Goal: Information Seeking & Learning: Learn about a topic

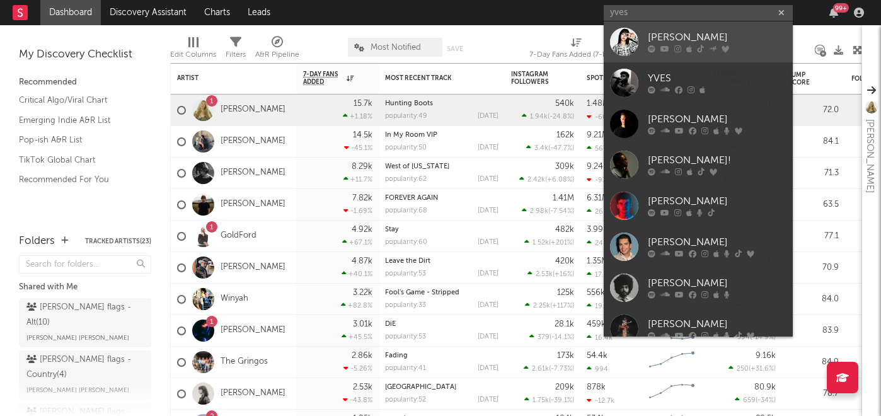
type input "yves"
click at [676, 34] on div "Yves" at bounding box center [717, 37] width 139 height 15
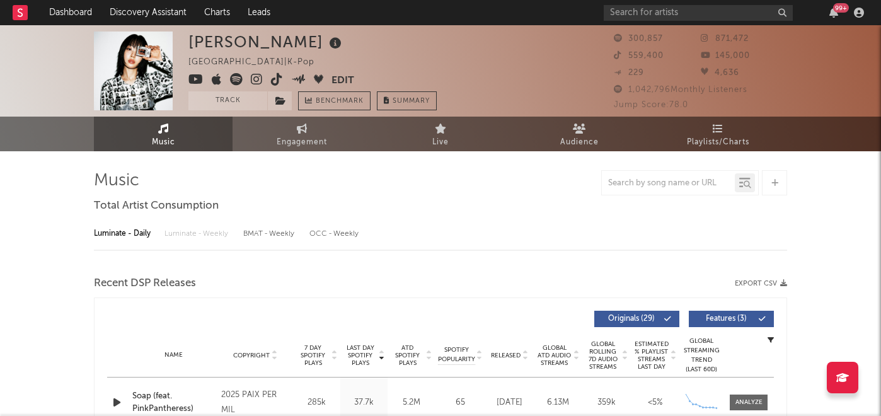
select select "6m"
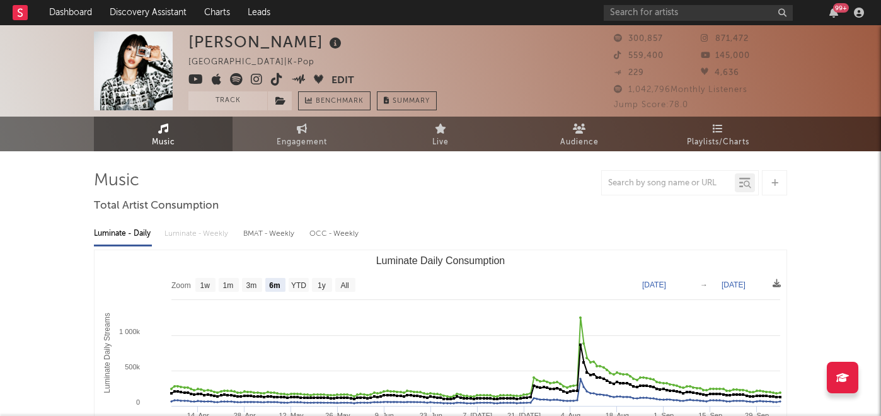
click at [251, 79] on icon at bounding box center [257, 79] width 12 height 13
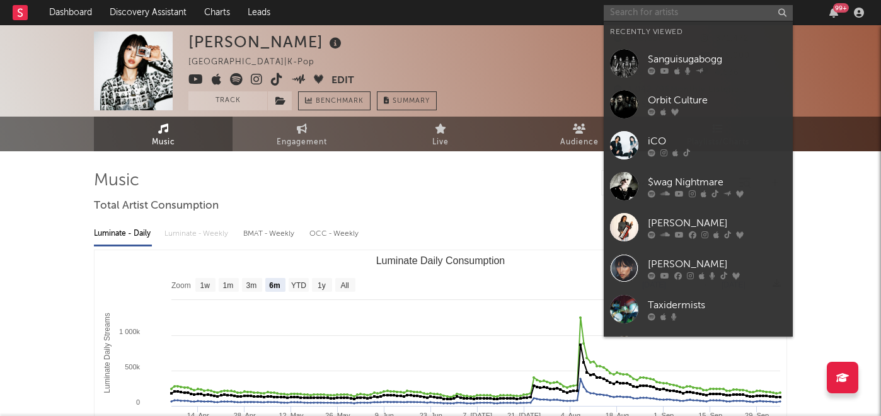
click at [653, 13] on input "text" at bounding box center [697, 13] width 189 height 16
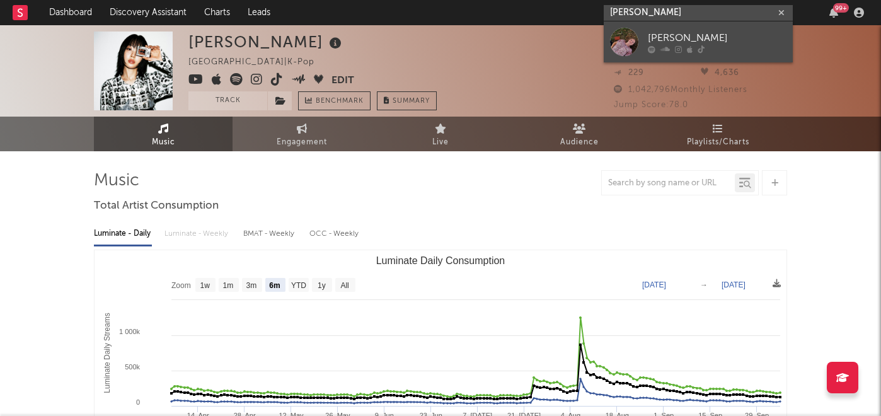
type input "annabelle dind"
click at [684, 50] on div at bounding box center [717, 49] width 139 height 8
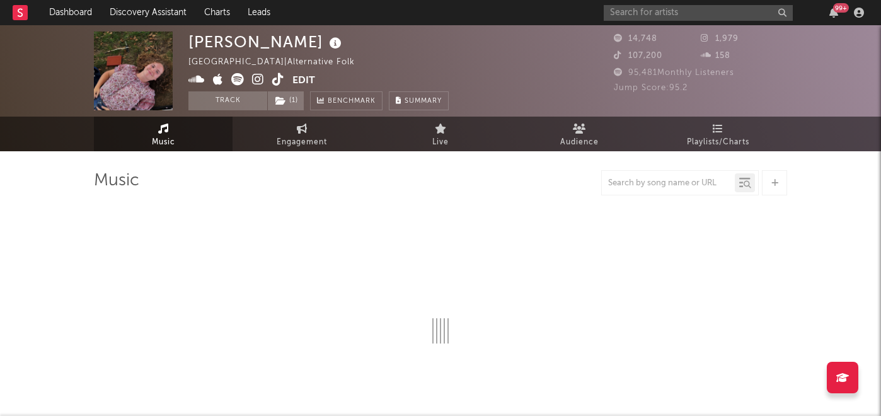
select select "1w"
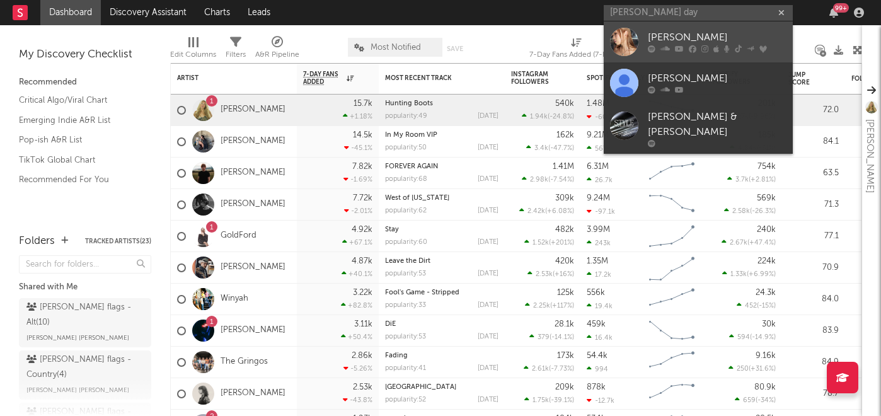
type input "tiffany day"
click at [697, 43] on div "Tiffany Day" at bounding box center [717, 37] width 139 height 15
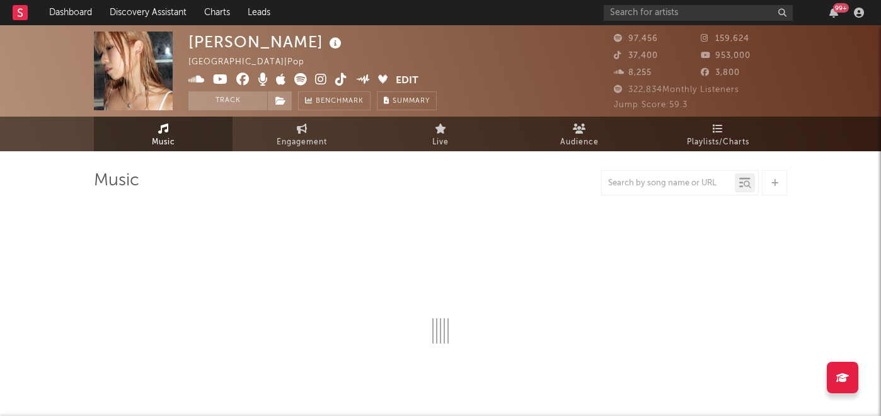
select select "6m"
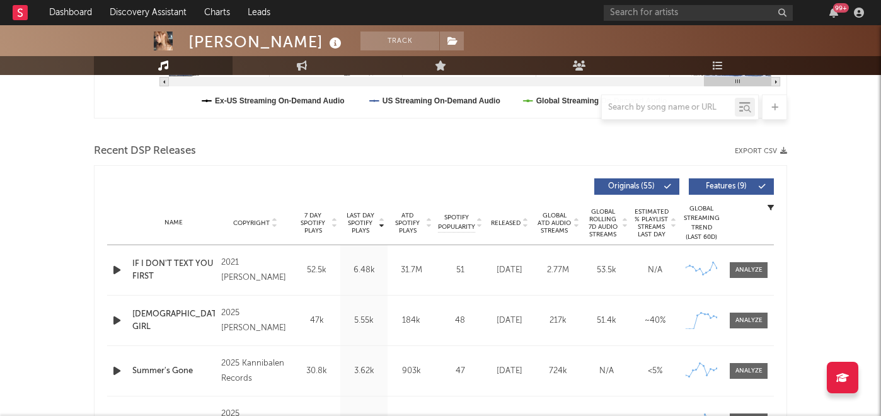
scroll to position [389, 0]
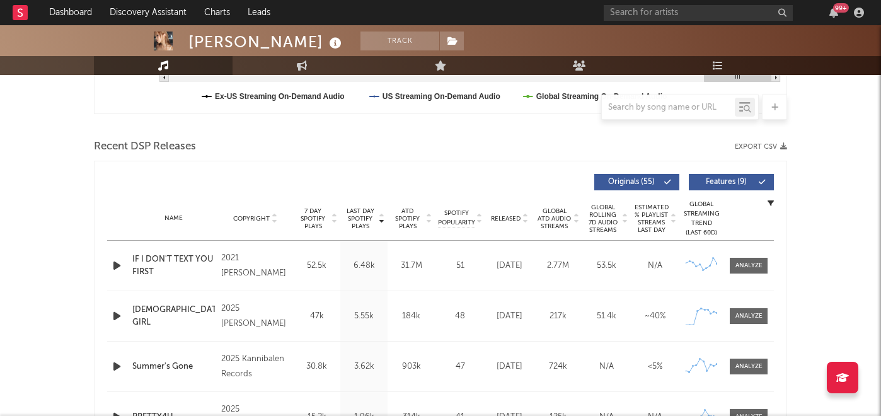
click at [505, 220] on span "Released" at bounding box center [506, 219] width 30 height 8
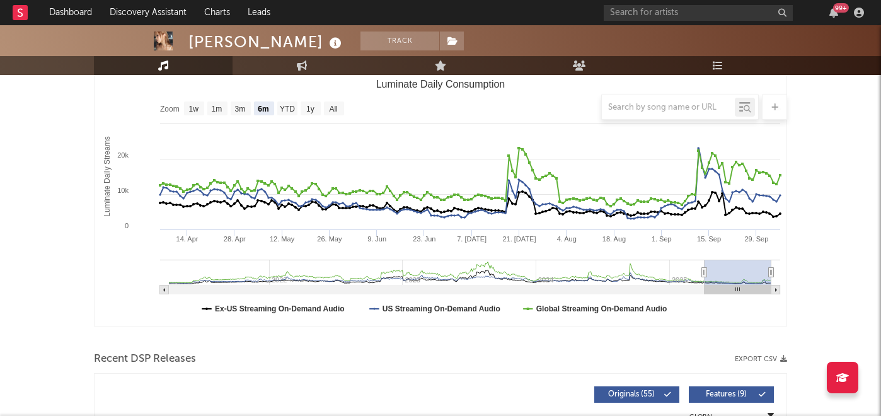
scroll to position [140, 0]
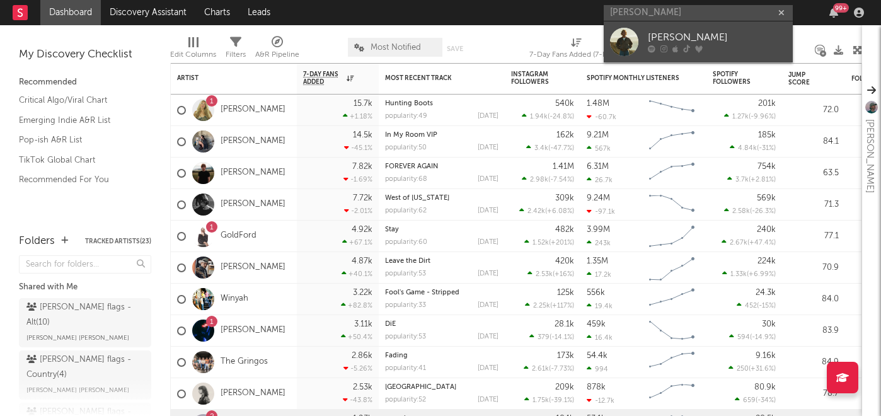
type input "[PERSON_NAME]"
click at [666, 43] on div "[PERSON_NAME]" at bounding box center [717, 37] width 139 height 15
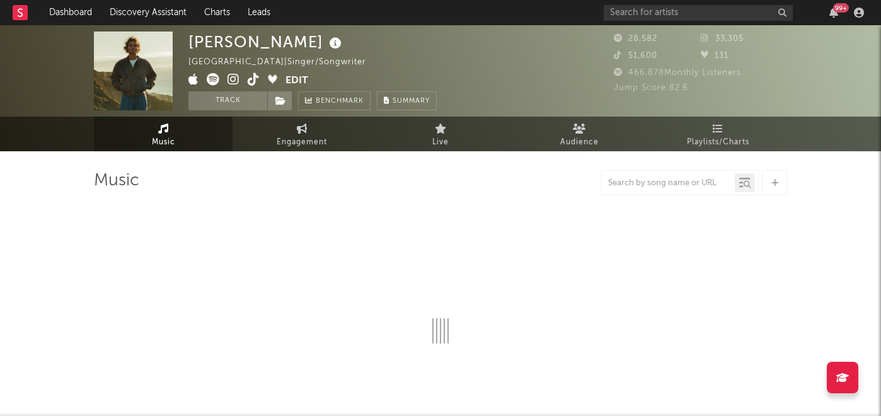
select select "6m"
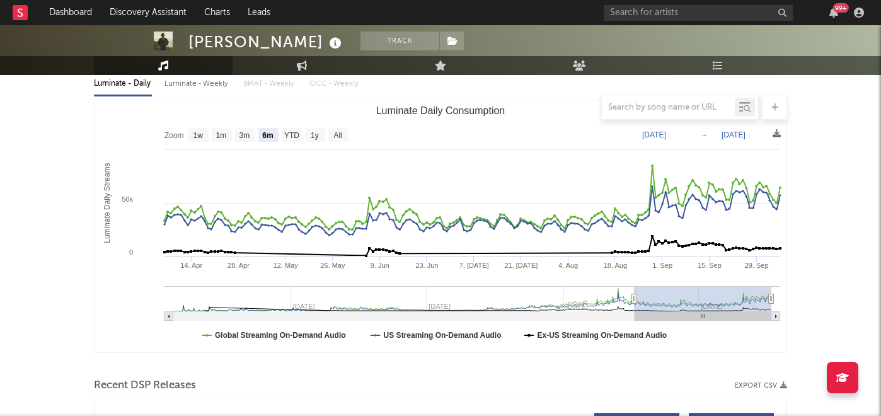
scroll to position [154, 0]
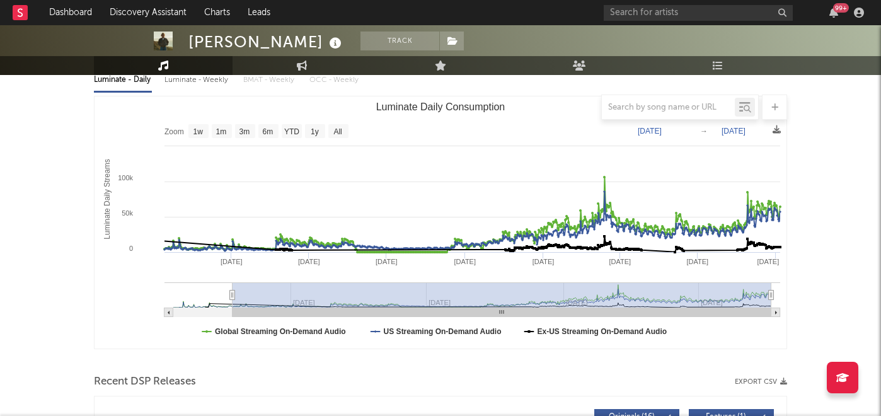
type input "[DATE]"
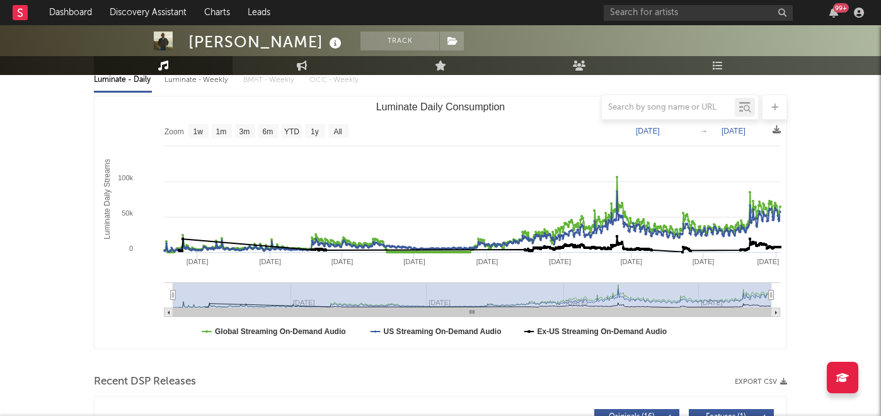
select select "All"
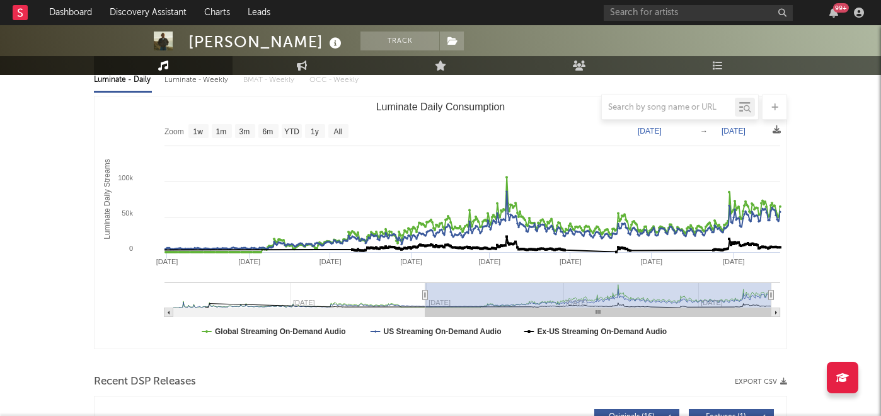
drag, startPoint x: 634, startPoint y: 295, endPoint x: 425, endPoint y: 321, distance: 210.2
click at [425, 321] on icon "Created with Highcharts 10.3.3 Luminate Daily Streams Luminate Daily Consumptio…" at bounding box center [440, 222] width 692 height 252
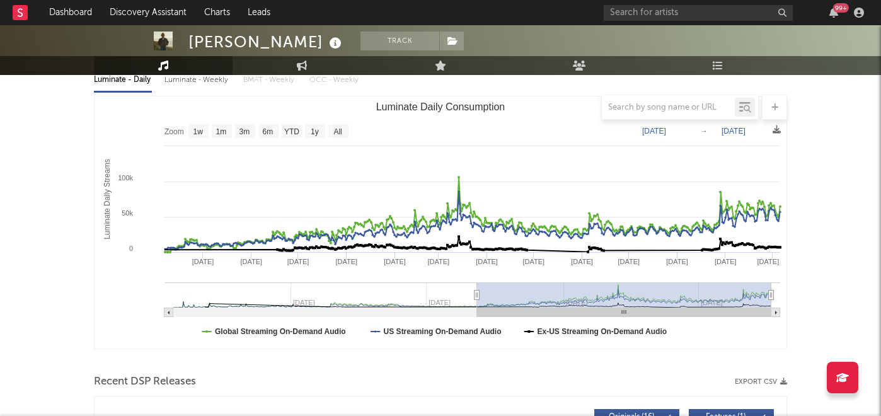
drag, startPoint x: 427, startPoint y: 297, endPoint x: 477, endPoint y: 300, distance: 50.5
click at [477, 300] on g "Luminate Daily Consumption" at bounding box center [471, 299] width 615 height 35
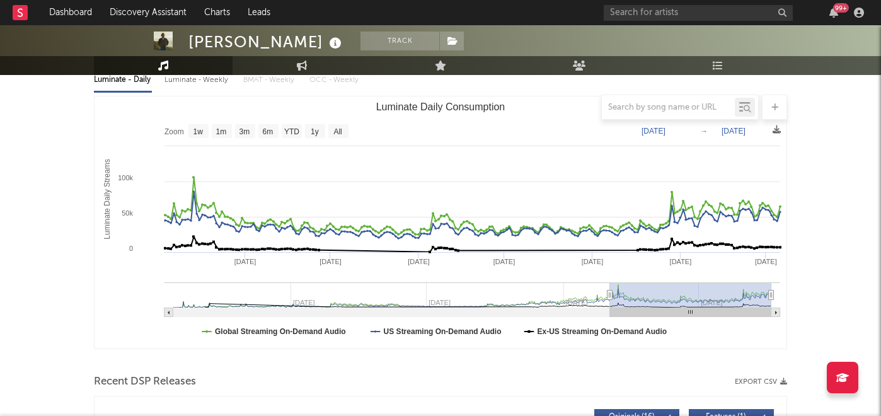
type input "[DATE]"
drag, startPoint x: 474, startPoint y: 295, endPoint x: 670, endPoint y: 289, distance: 196.0
click at [670, 289] on g "Luminate Daily Consumption" at bounding box center [471, 299] width 615 height 35
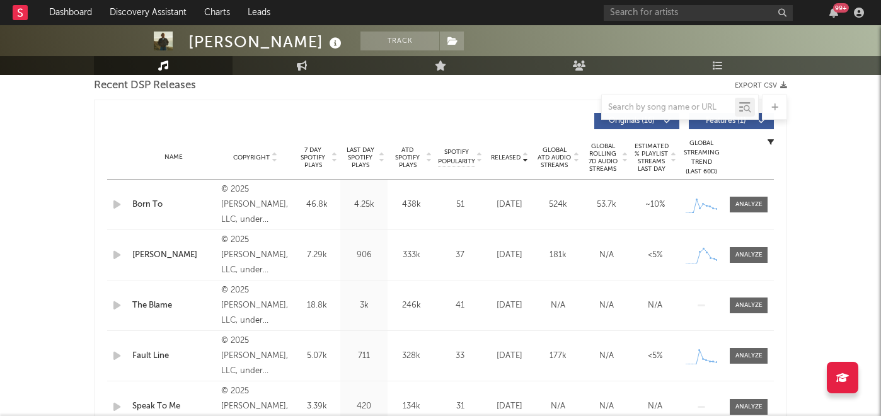
scroll to position [497, 0]
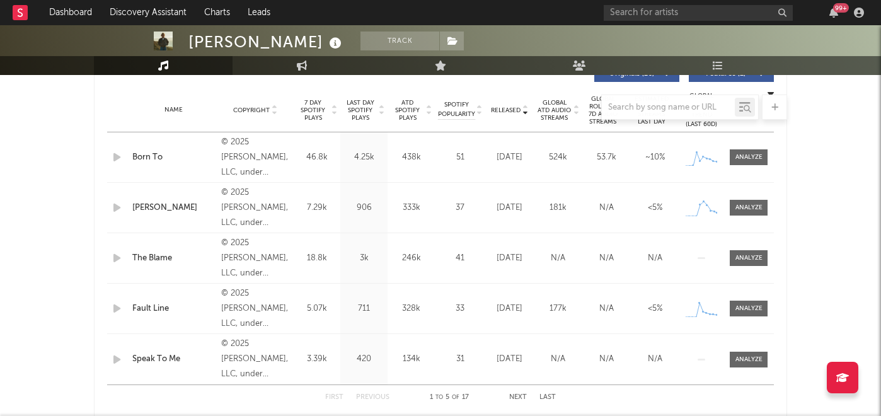
click at [313, 117] on div at bounding box center [440, 106] width 693 height 25
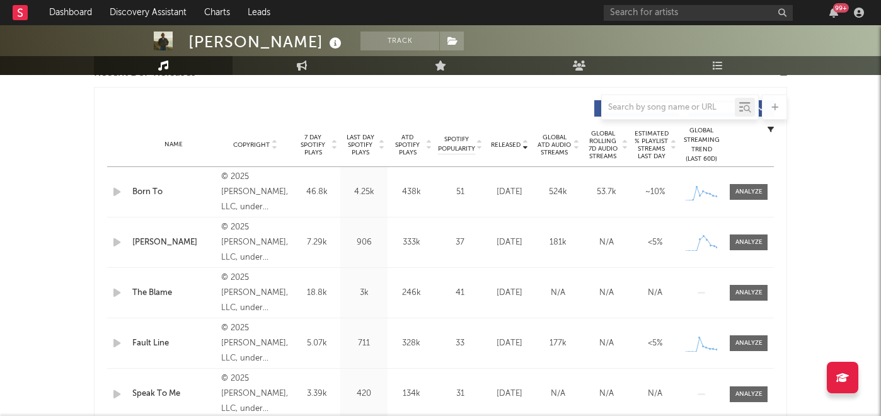
scroll to position [460, 0]
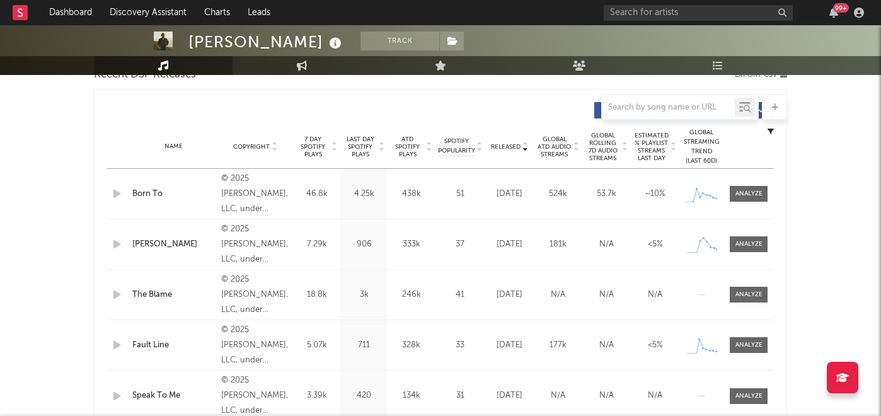
click at [311, 155] on span "7 Day Spotify Plays" at bounding box center [312, 146] width 33 height 23
